Goal: Information Seeking & Learning: Learn about a topic

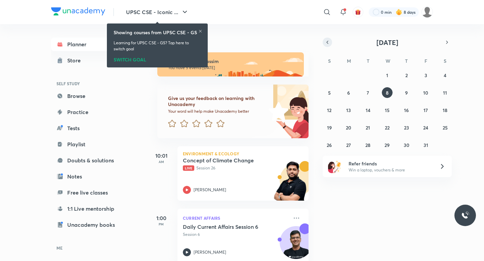
click at [324, 44] on button "button" at bounding box center [327, 42] width 9 height 9
click at [371, 95] on button "9" at bounding box center [368, 92] width 11 height 11
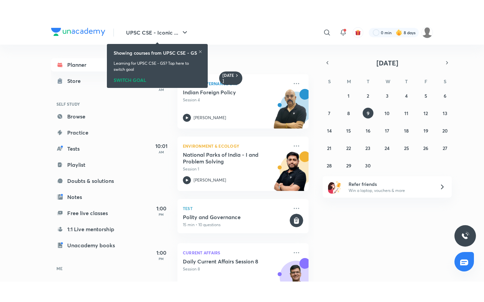
scroll to position [0, 0]
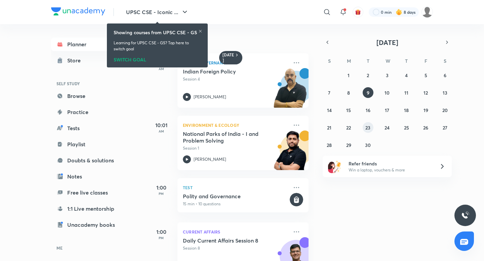
click at [370, 127] on abbr "23" at bounding box center [367, 128] width 5 height 6
click at [351, 127] on abbr "22" at bounding box center [348, 128] width 5 height 6
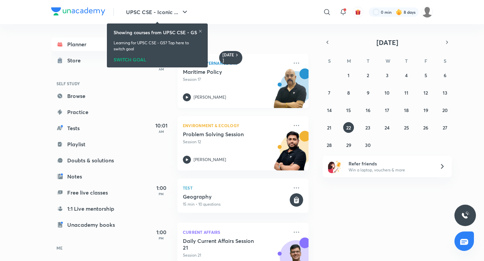
click at [221, 71] on h5 "Maritime Policy" at bounding box center [225, 72] width 84 height 7
